Goal: Transaction & Acquisition: Purchase product/service

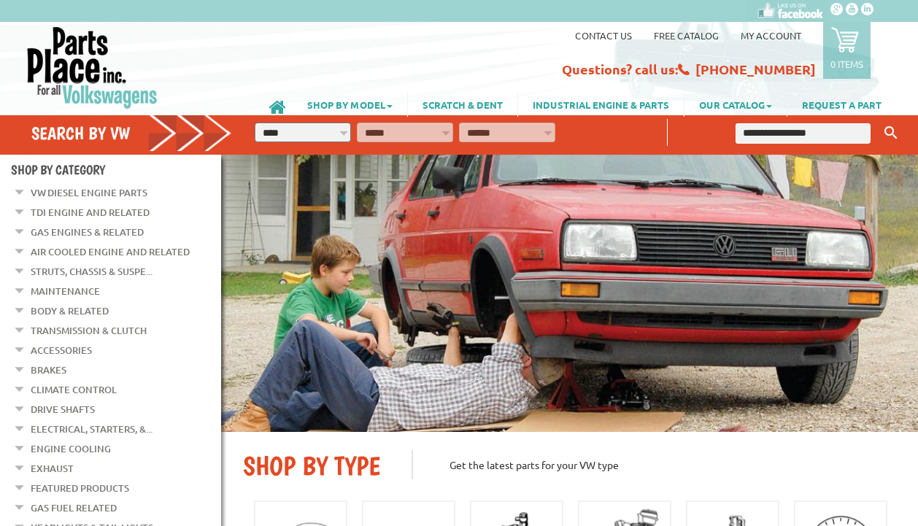
click at [765, 133] on input "text" at bounding box center [802, 133] width 135 height 20
paste input "*********"
type input "*********"
click at [880, 121] on button "Keyword Search" at bounding box center [891, 133] width 22 height 24
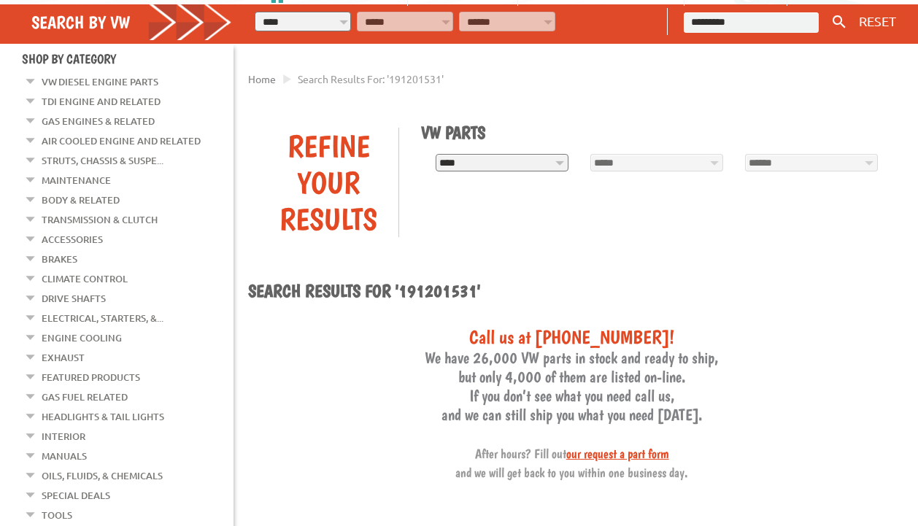
scroll to position [146, 0]
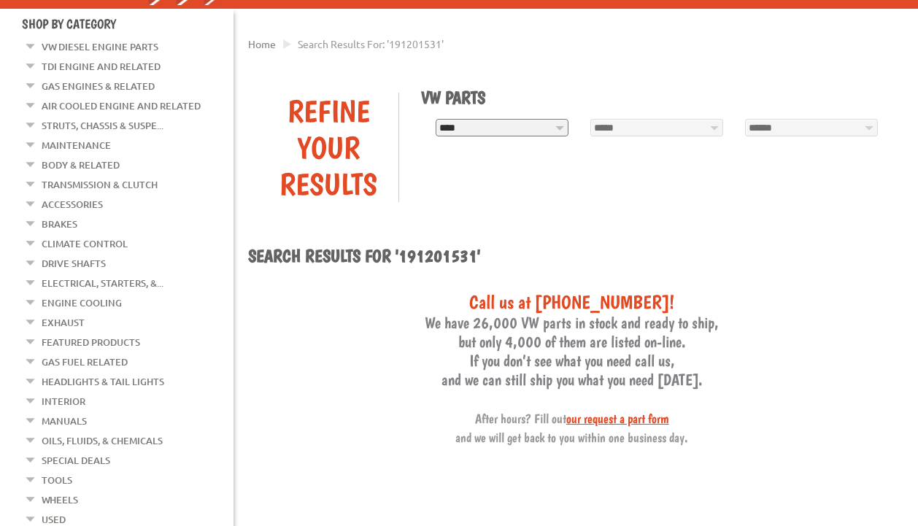
click at [74, 83] on link "Gas Engines & Related" at bounding box center [98, 86] width 113 height 19
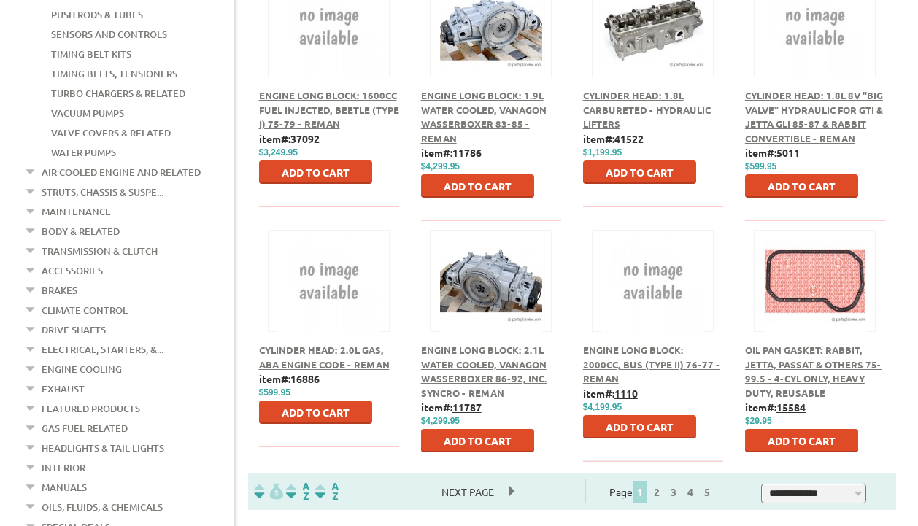
scroll to position [948, 0]
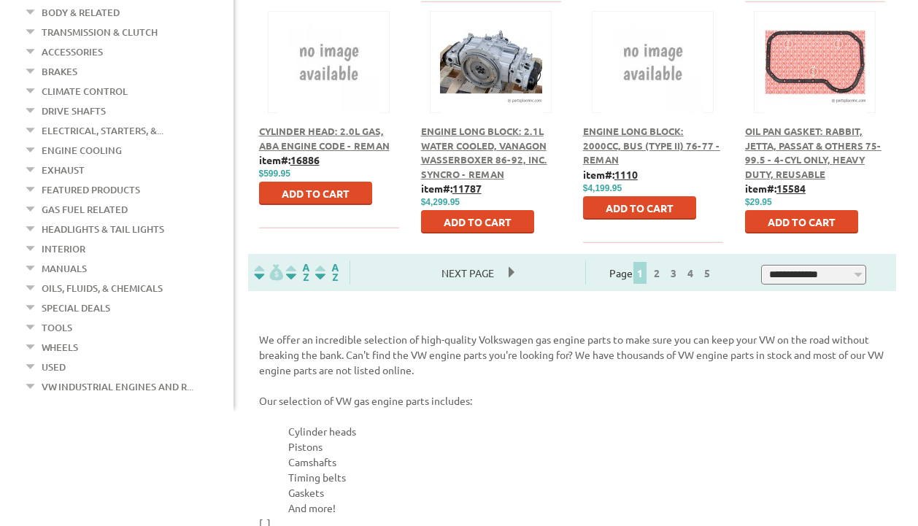
click at [123, 200] on link "Gas Fuel Related" at bounding box center [85, 209] width 86 height 19
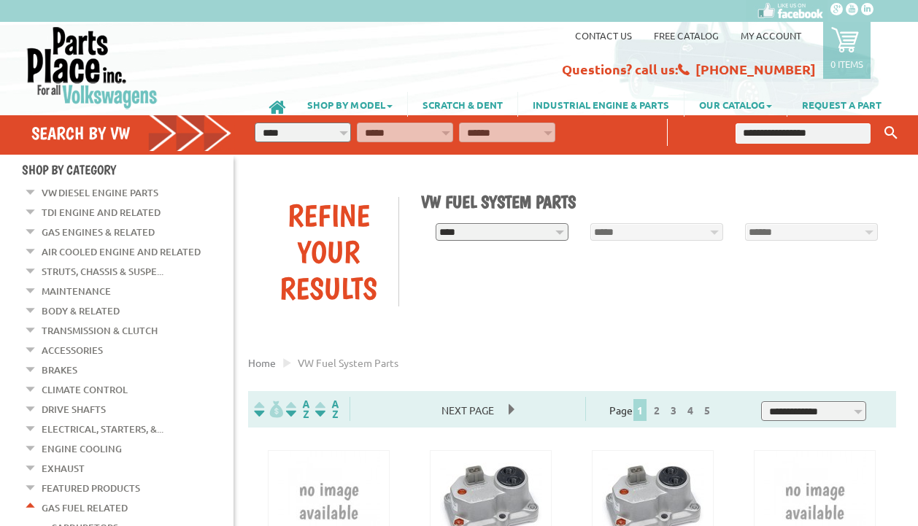
scroll to position [365, 0]
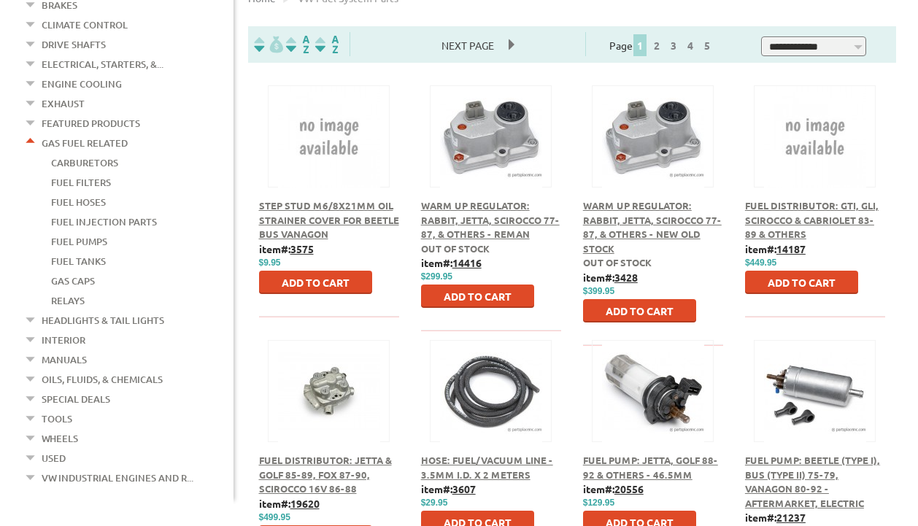
click at [100, 232] on link "Fuel Pumps" at bounding box center [79, 241] width 56 height 19
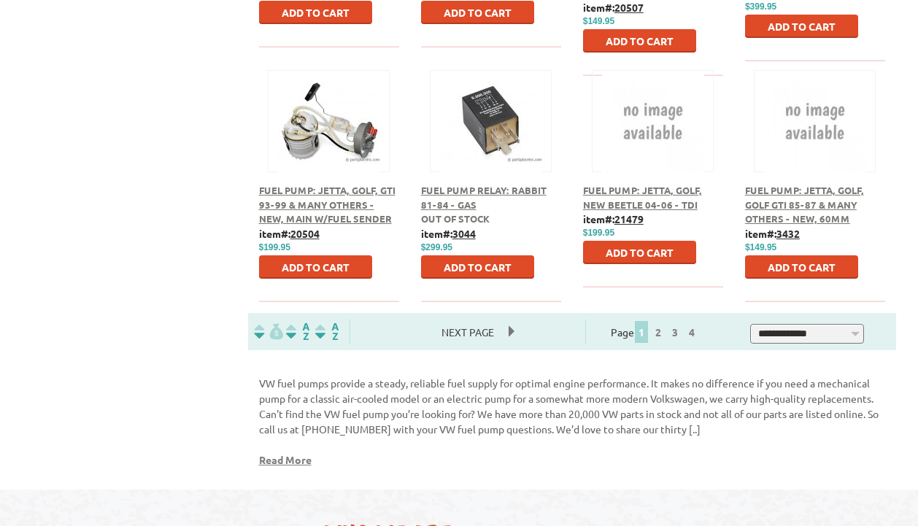
scroll to position [948, 0]
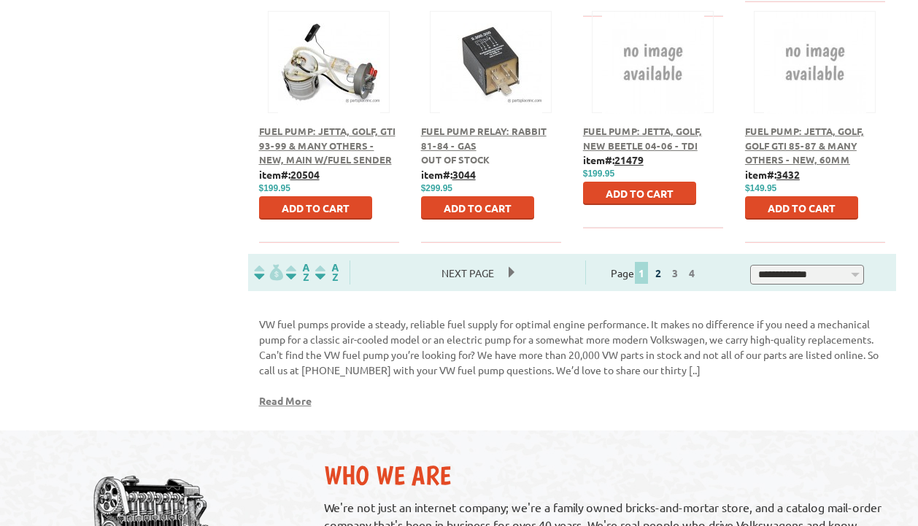
click at [665, 266] on link "2" at bounding box center [657, 272] width 13 height 13
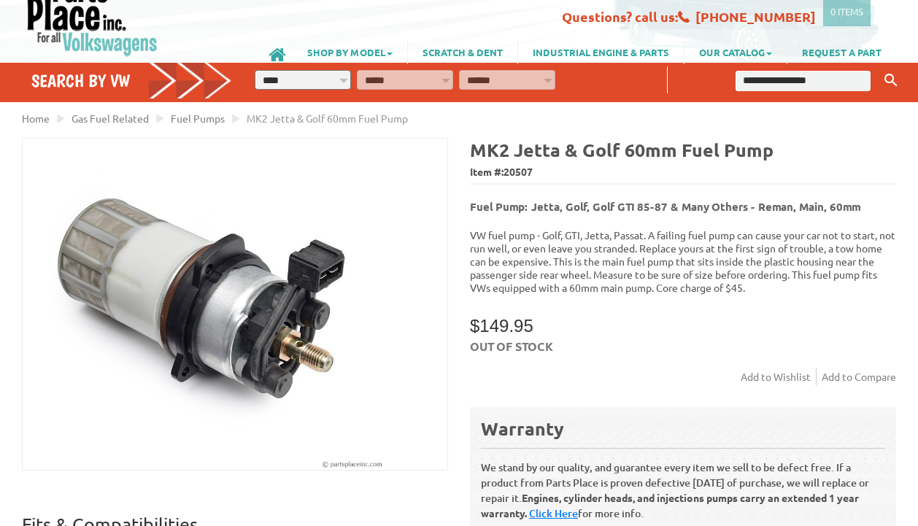
scroll to position [73, 0]
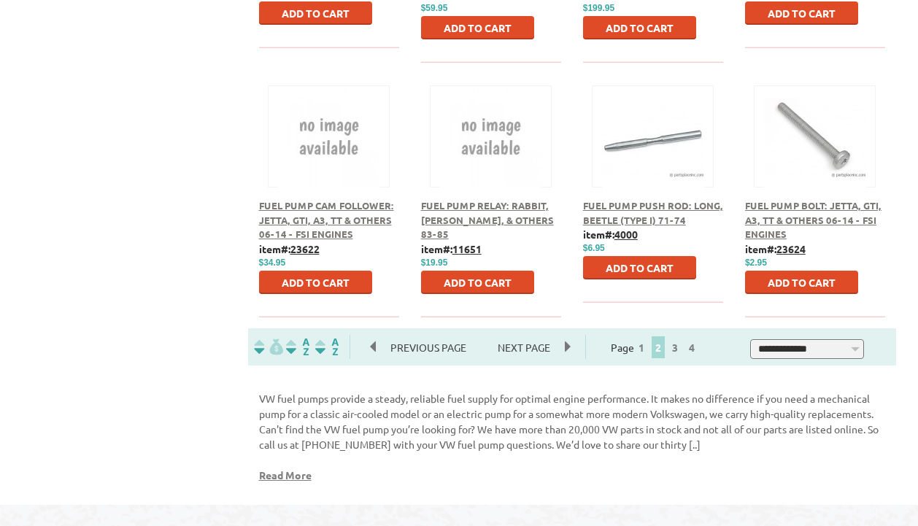
scroll to position [875, 0]
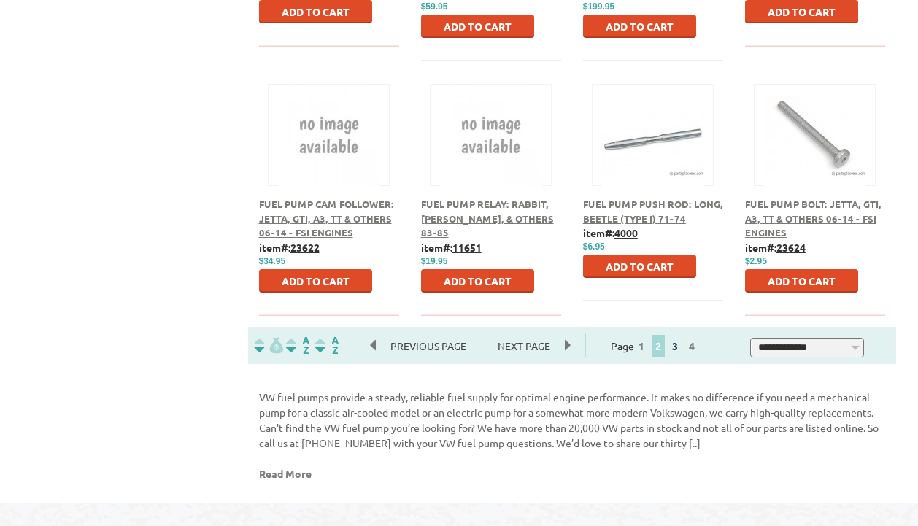
click at [681, 339] on link "3" at bounding box center [674, 345] width 13 height 13
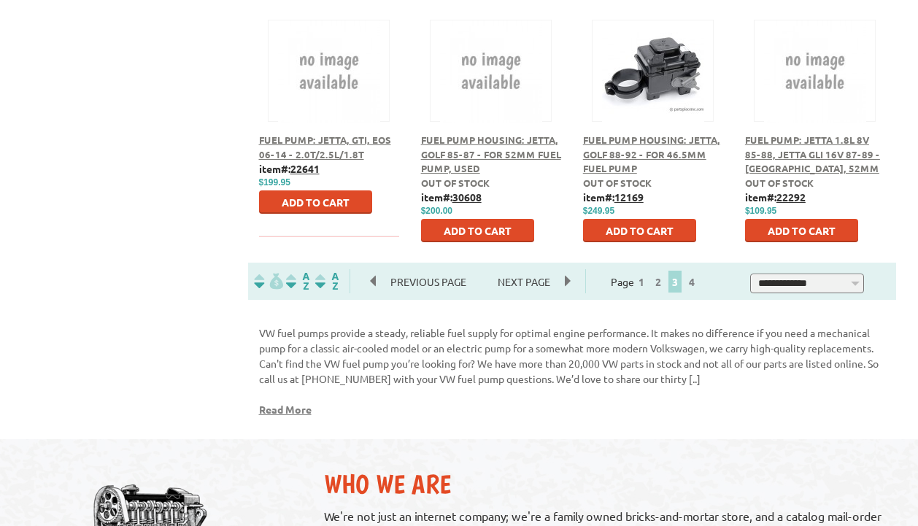
scroll to position [875, 0]
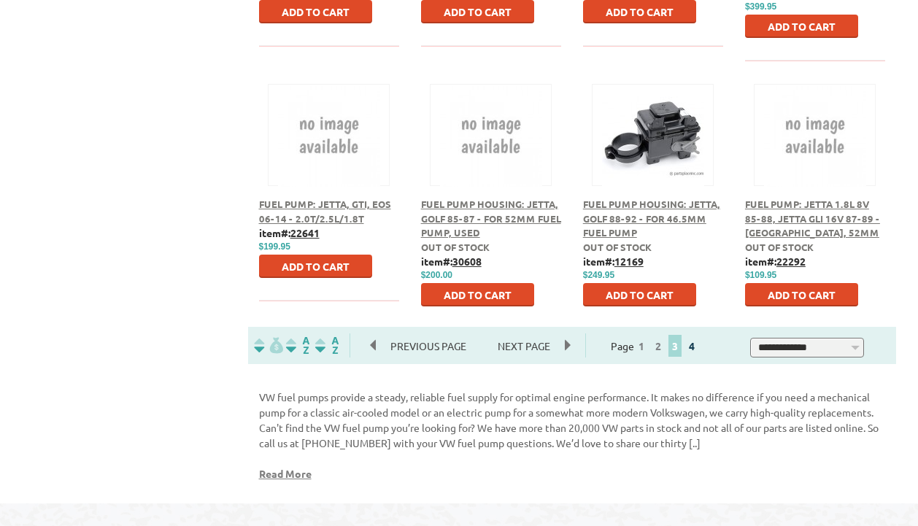
click at [698, 339] on link "4" at bounding box center [691, 345] width 13 height 13
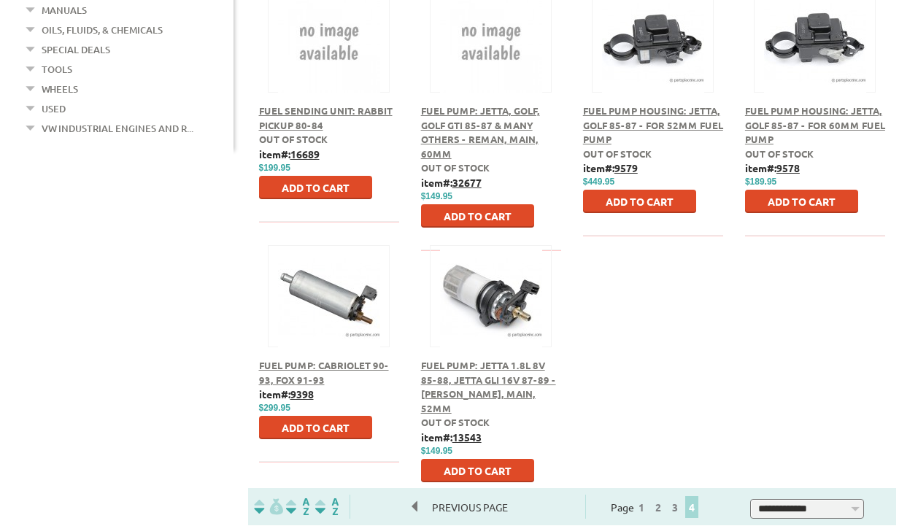
scroll to position [803, 0]
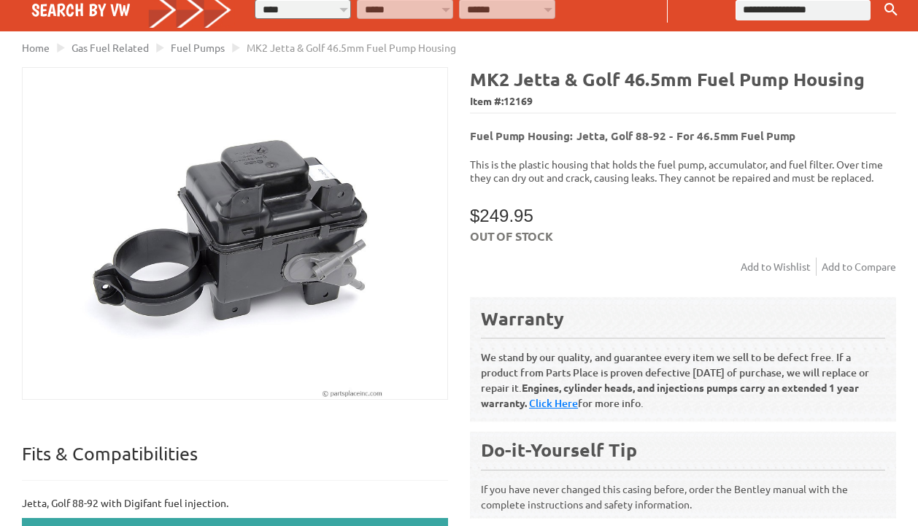
scroll to position [146, 0]
